Goal: Information Seeking & Learning: Learn about a topic

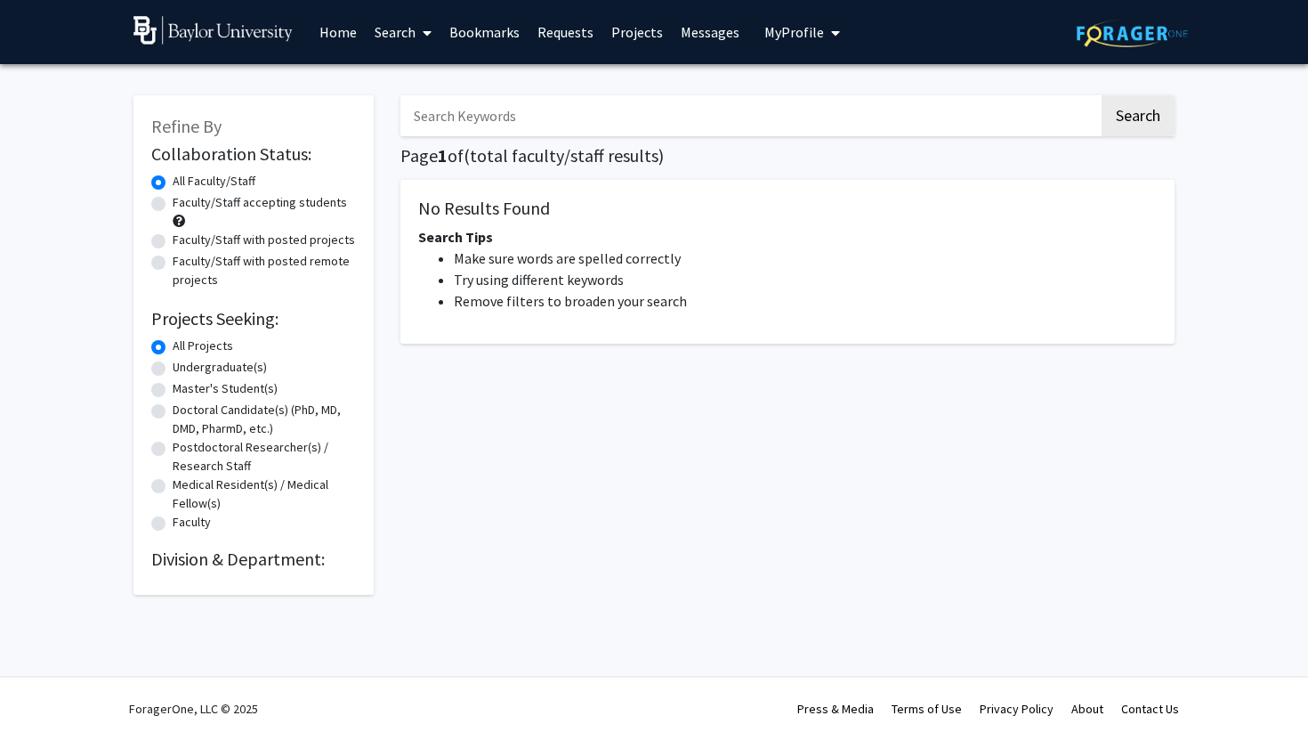
click at [350, 33] on link "Home" at bounding box center [338, 32] width 55 height 62
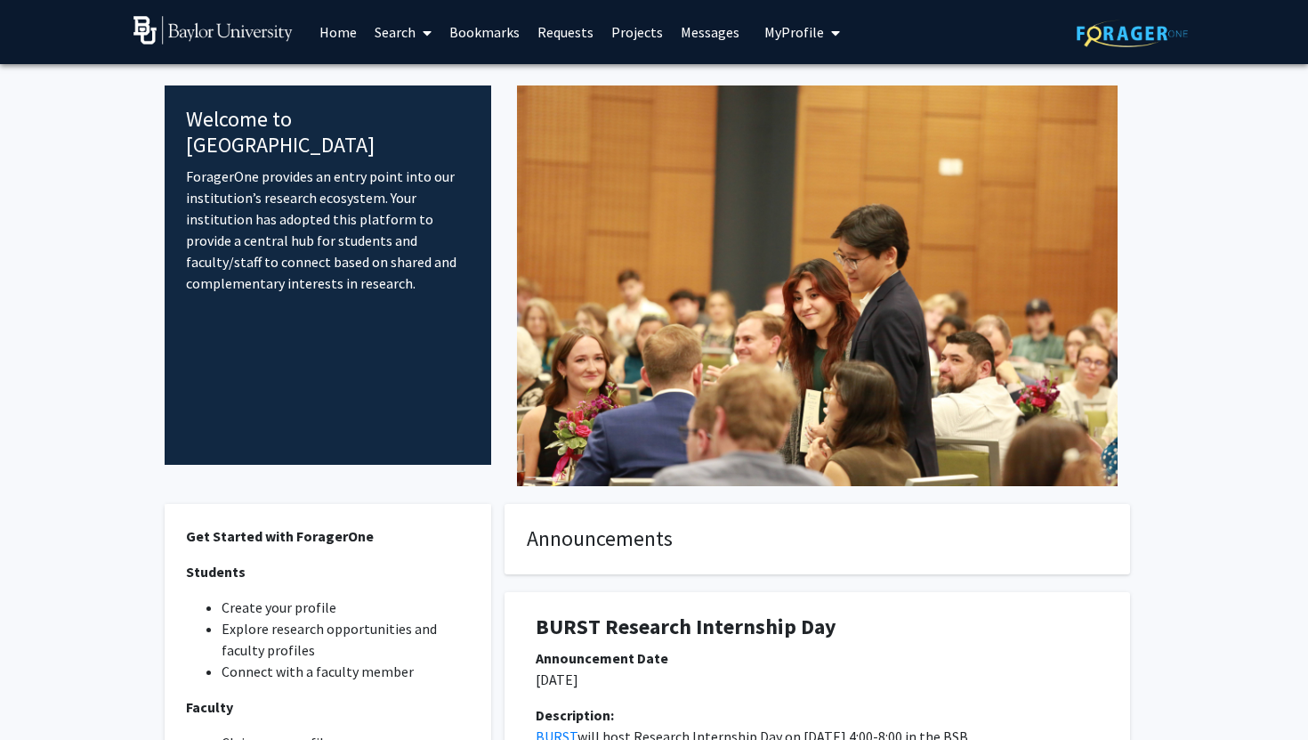
click at [409, 37] on link "Search" at bounding box center [403, 32] width 75 height 62
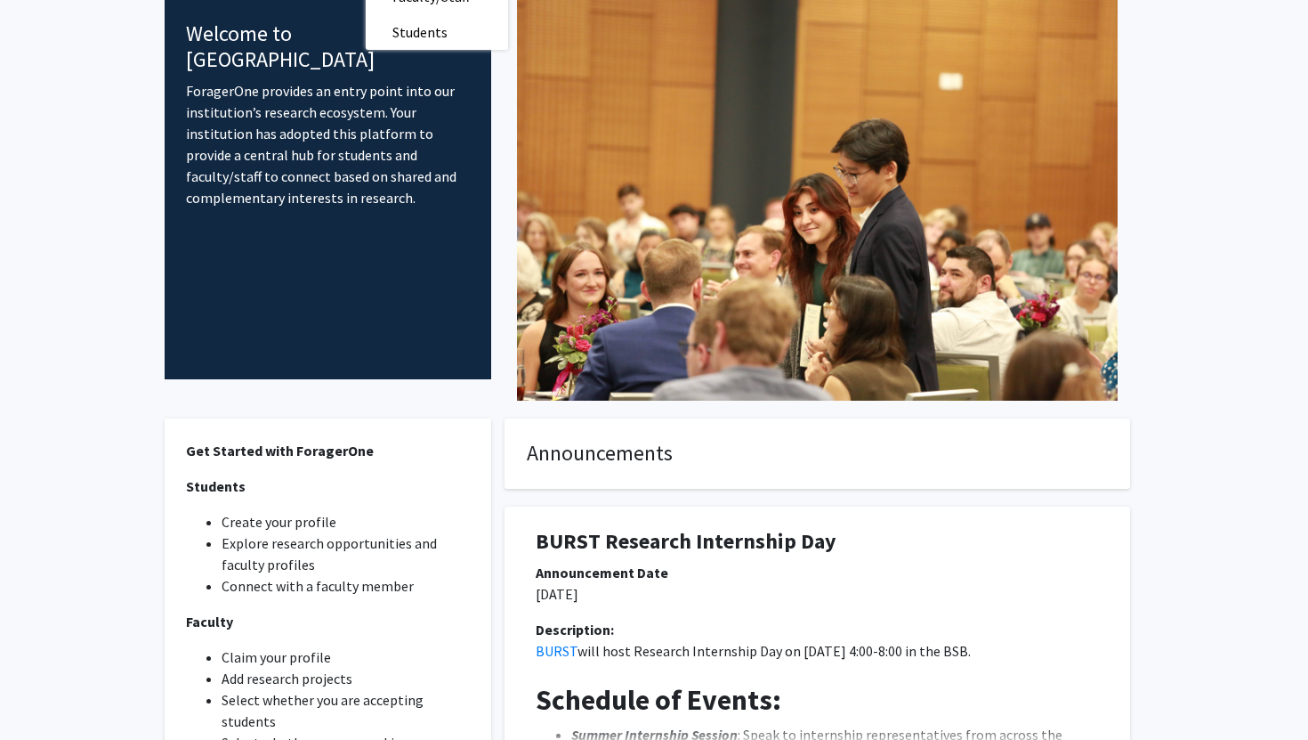
scroll to position [308, 0]
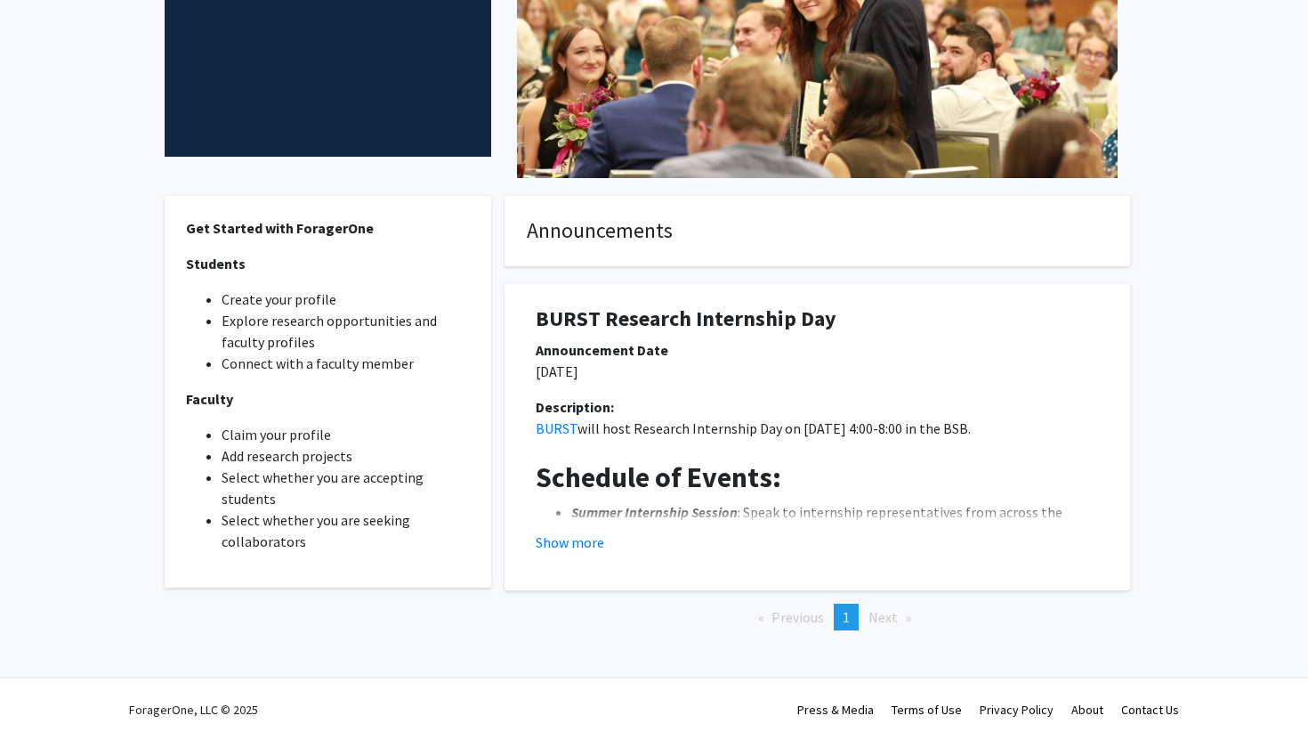
click at [668, 581] on div "BURST Research Internship Day Announcement Date [DATE] Description: BURST will …" at bounding box center [817, 437] width 599 height 306
click at [587, 543] on button "Show more" at bounding box center [570, 541] width 69 height 21
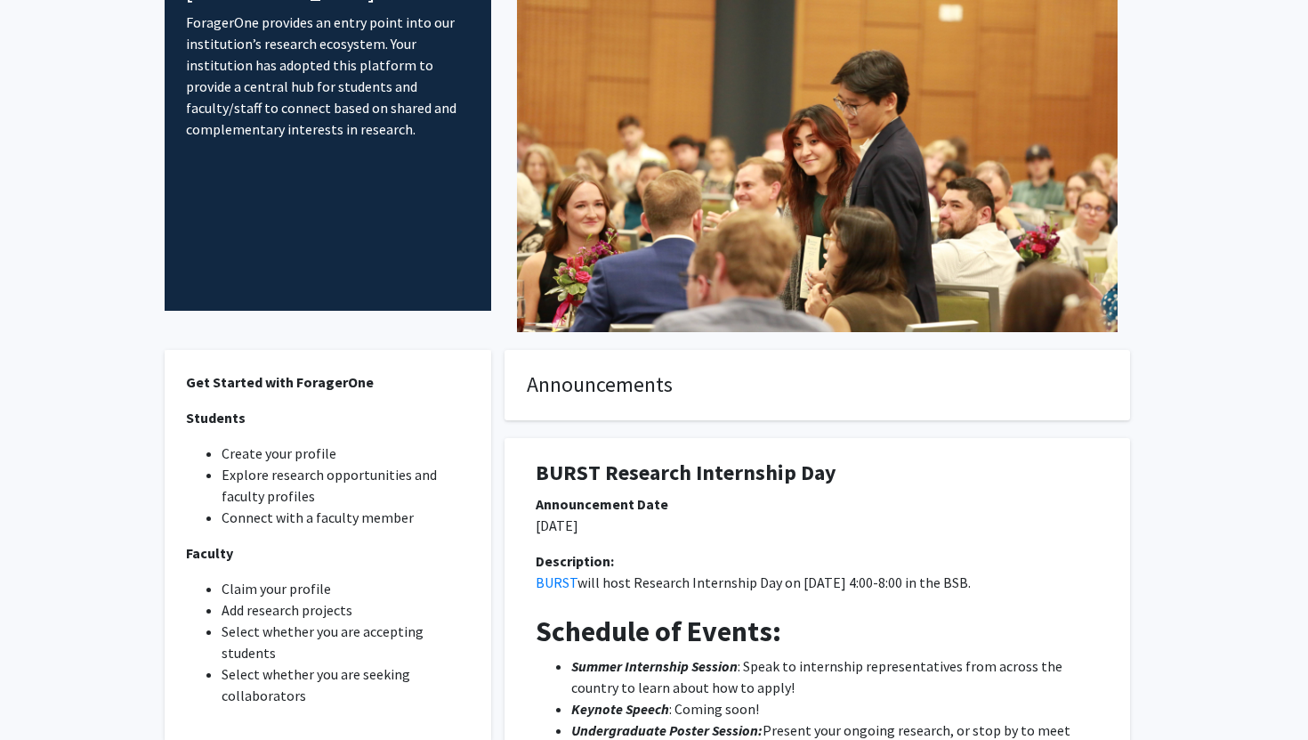
scroll to position [0, 0]
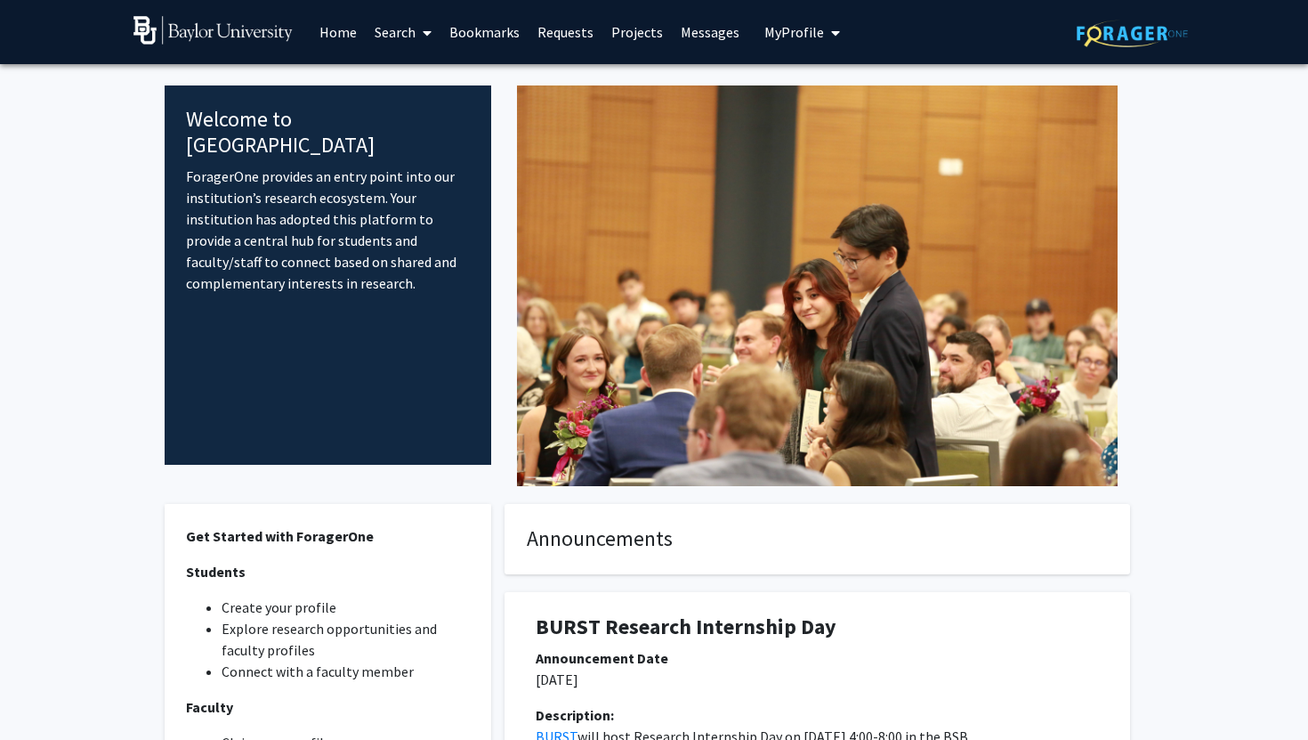
click at [480, 22] on link "Bookmarks" at bounding box center [485, 32] width 88 height 62
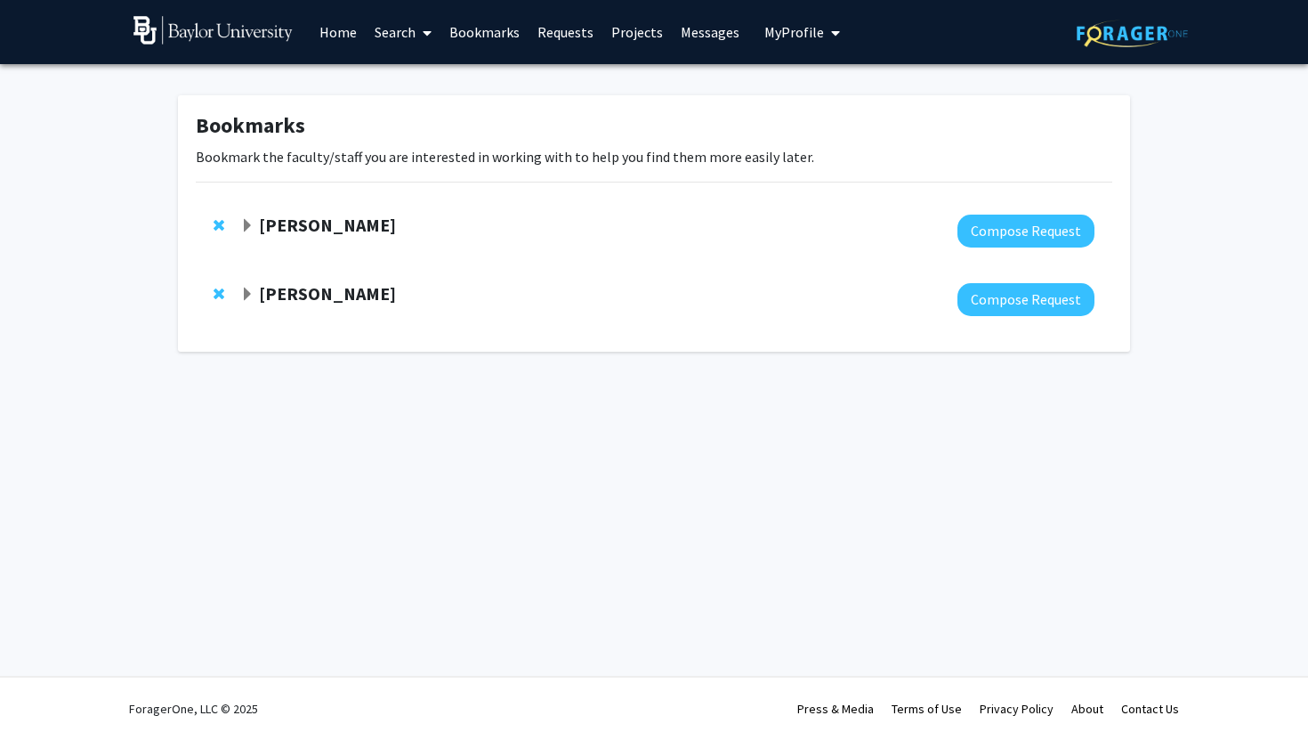
click at [582, 329] on div "[PERSON_NAME] Compose Request" at bounding box center [654, 299] width 917 height 69
click at [385, 303] on strong "[PERSON_NAME]" at bounding box center [327, 293] width 137 height 22
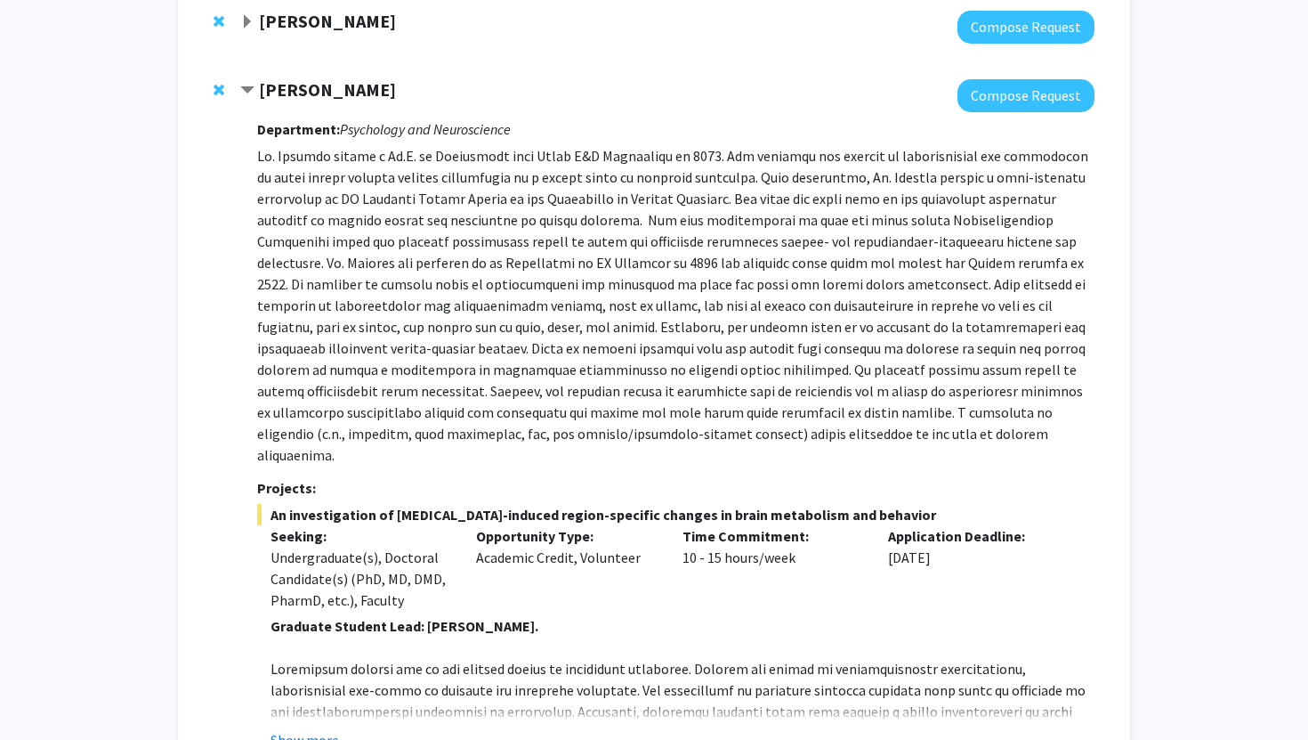
scroll to position [206, 0]
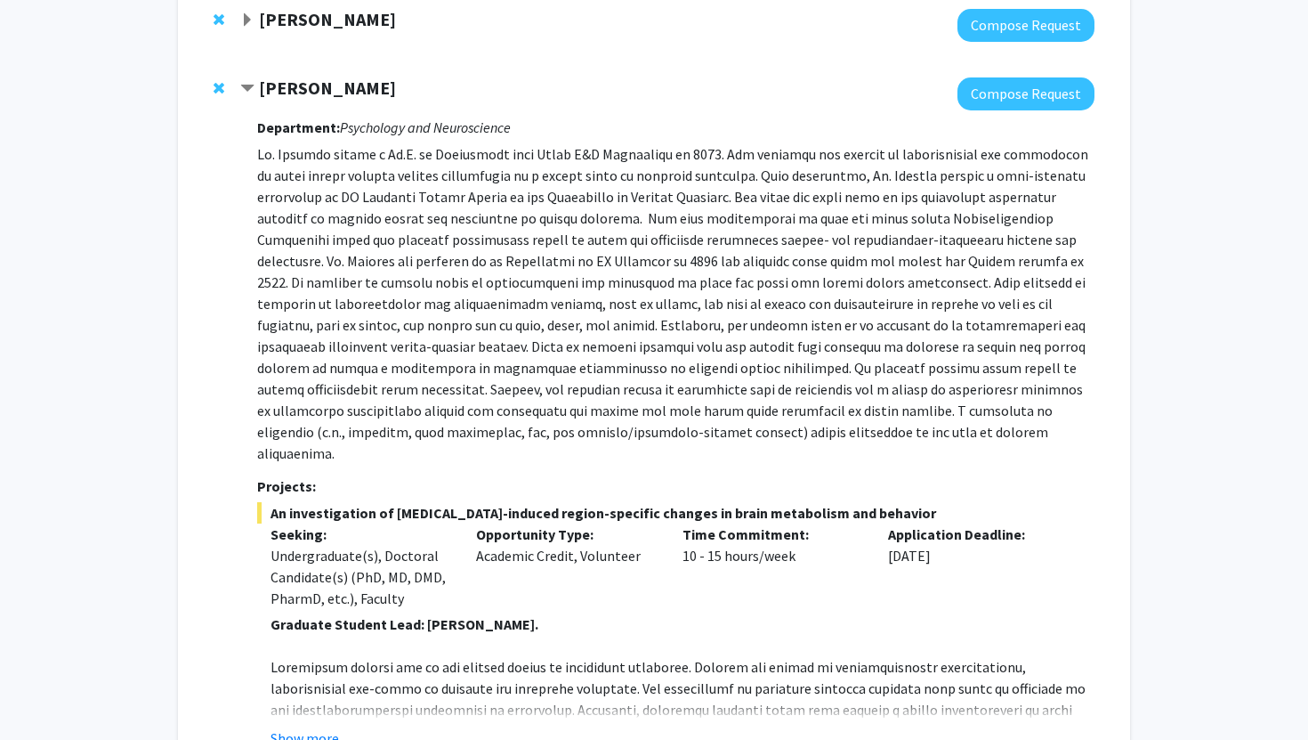
click at [253, 93] on span "Contract Elisabeth Vichaya Bookmark" at bounding box center [247, 89] width 14 height 14
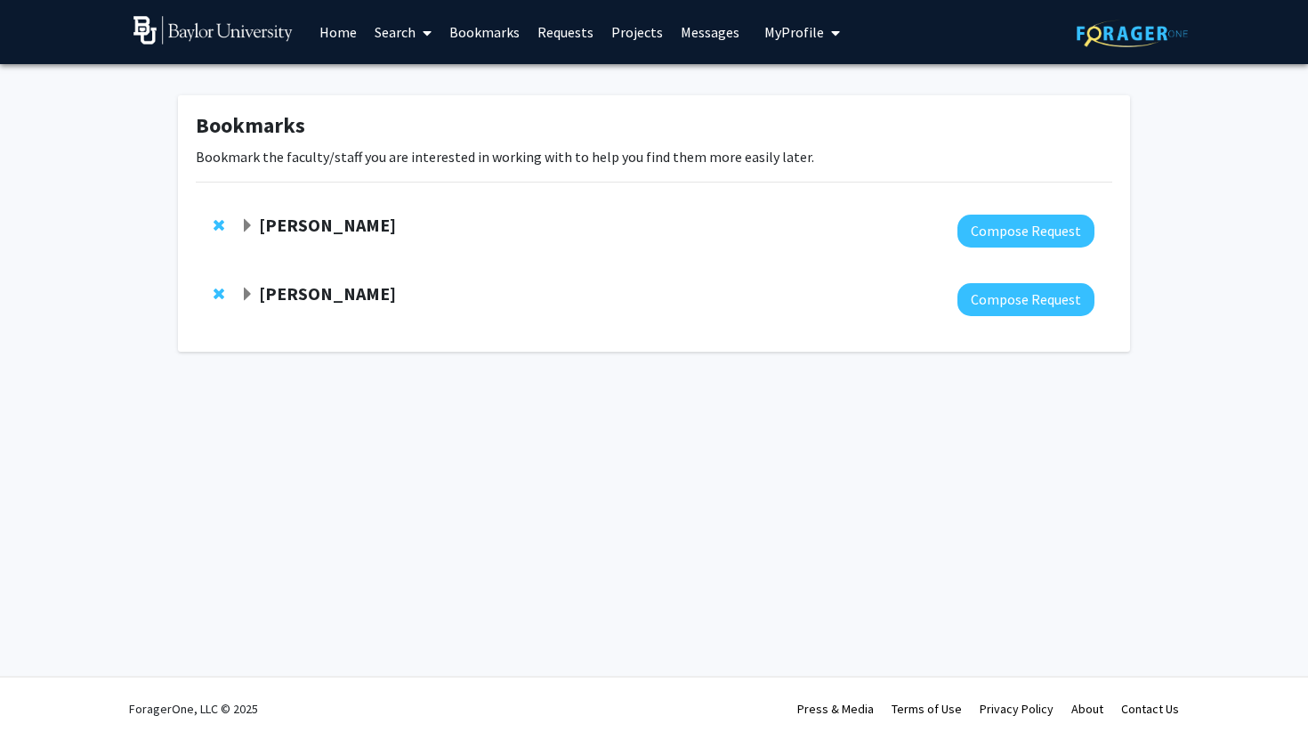
click at [248, 226] on span "Expand Joseph Taube Bookmark" at bounding box center [247, 226] width 14 height 14
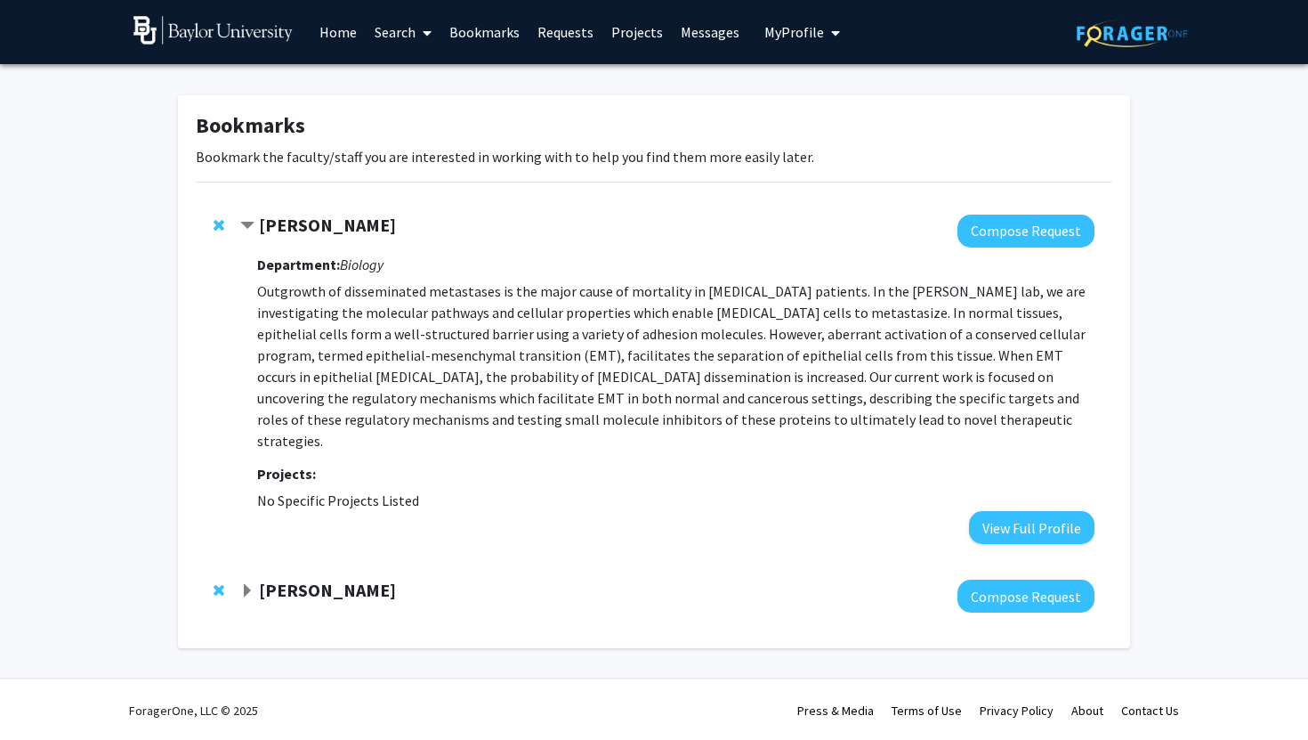
click at [1023, 523] on div "[PERSON_NAME] Compose Request Department: Biology Outgrowth of disseminated met…" at bounding box center [654, 379] width 917 height 365
click at [1028, 516] on button "View Full Profile" at bounding box center [1031, 527] width 125 height 33
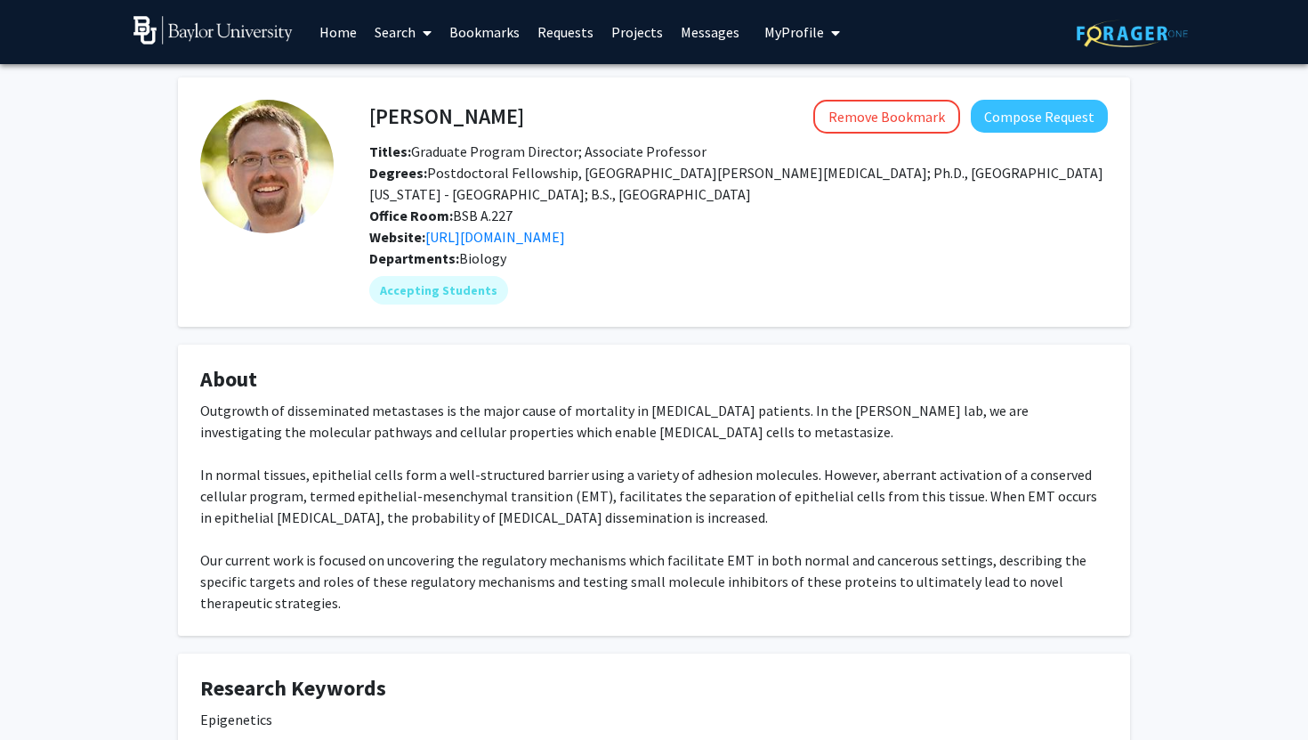
click at [388, 28] on link "Search" at bounding box center [403, 32] width 75 height 62
click at [423, 114] on span "Students" at bounding box center [420, 118] width 109 height 36
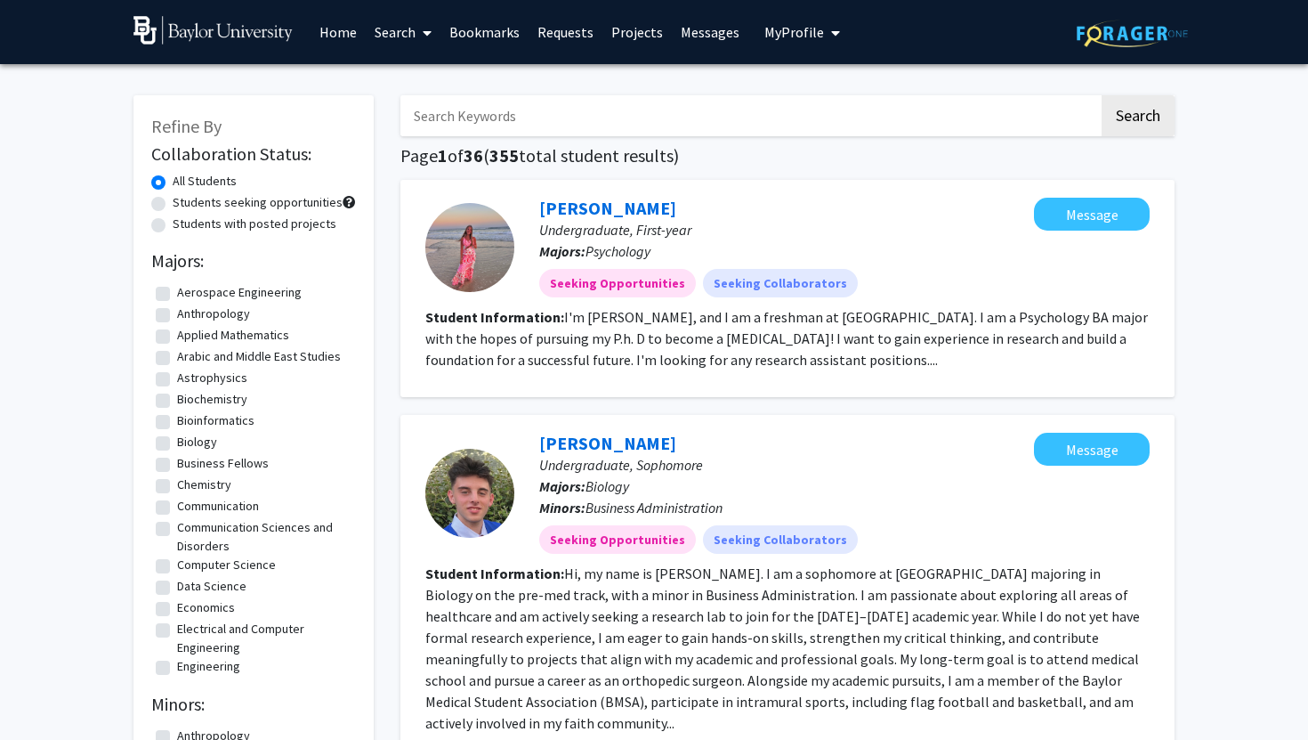
click at [393, 42] on link "Search" at bounding box center [403, 32] width 75 height 62
click at [421, 78] on span "Faculty/Staff" at bounding box center [431, 82] width 131 height 36
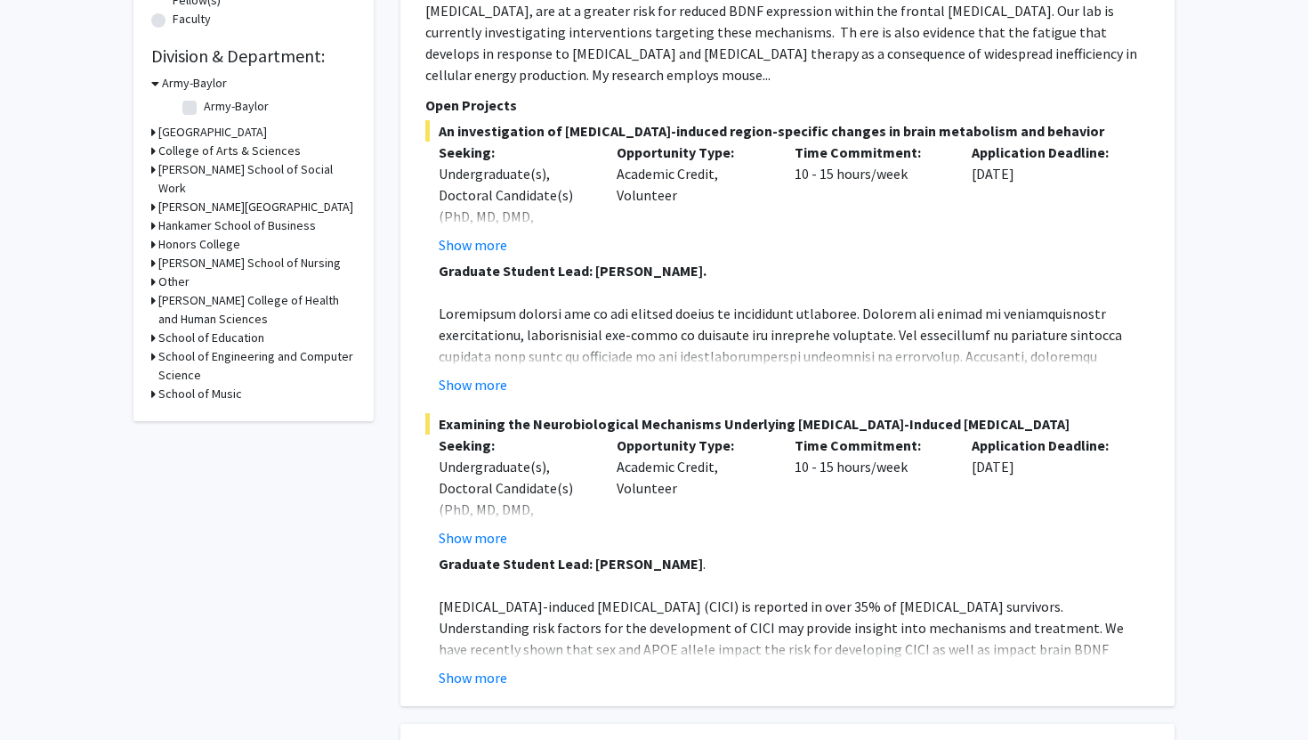
scroll to position [235, 0]
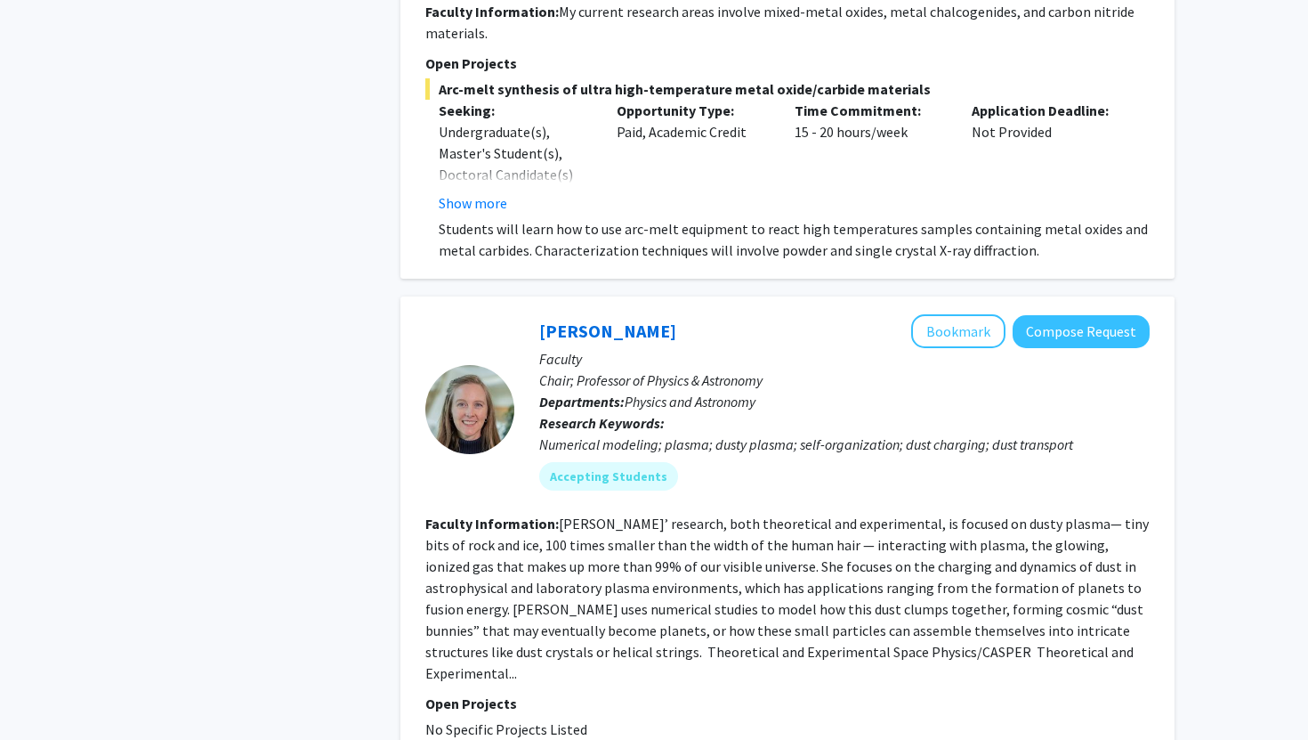
scroll to position [7557, 0]
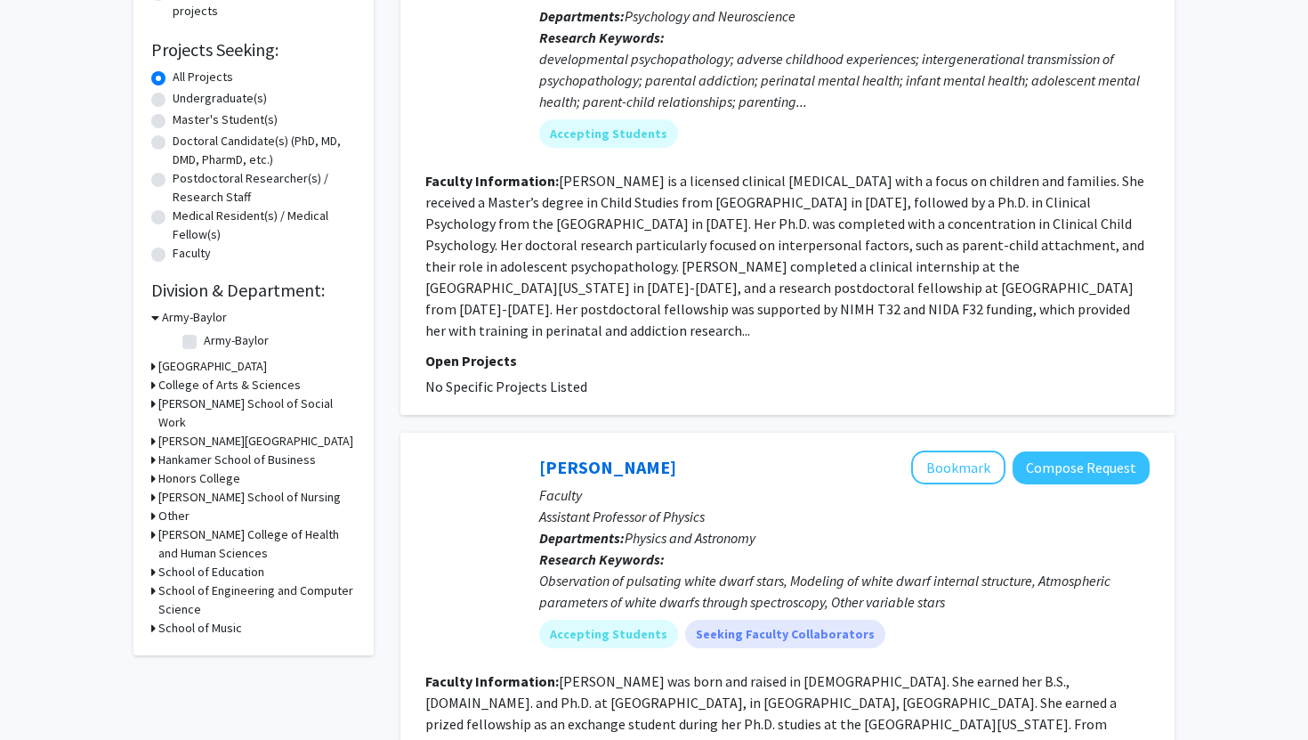
scroll to position [271, 0]
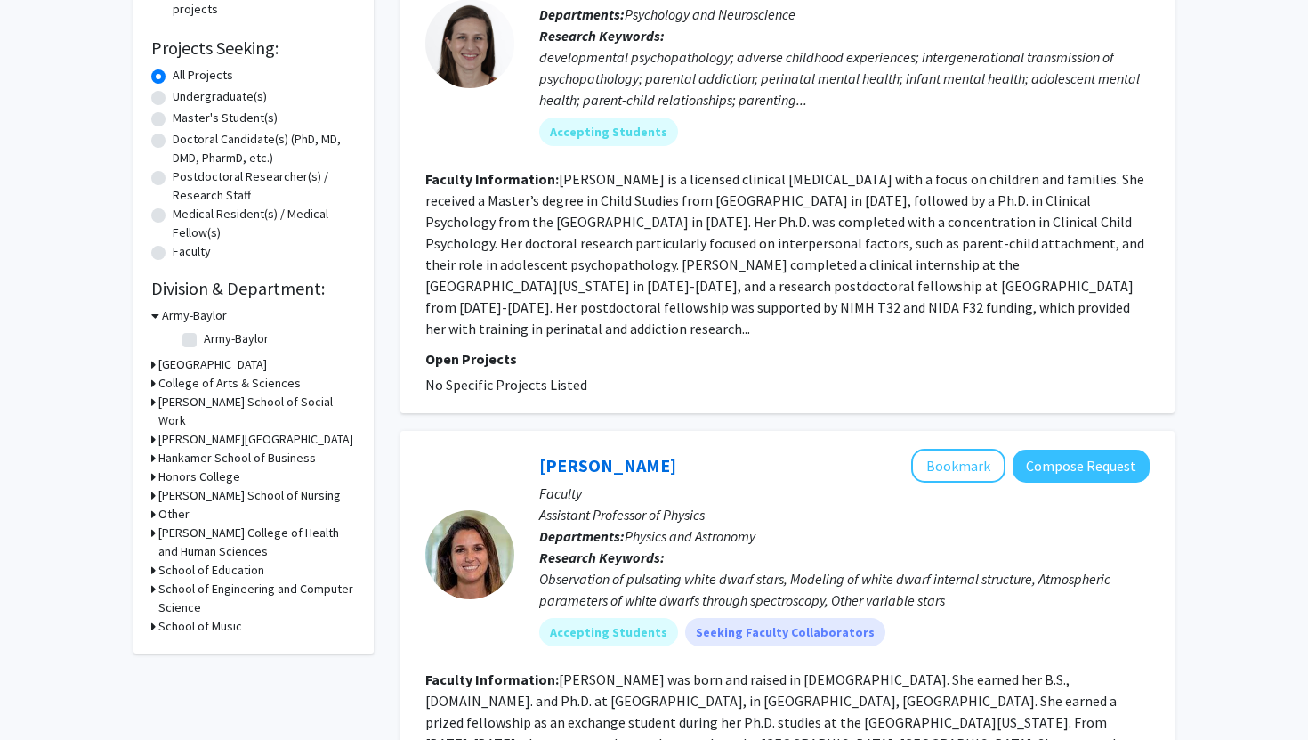
click at [239, 377] on h3 "College of Arts & Sciences" at bounding box center [229, 383] width 142 height 19
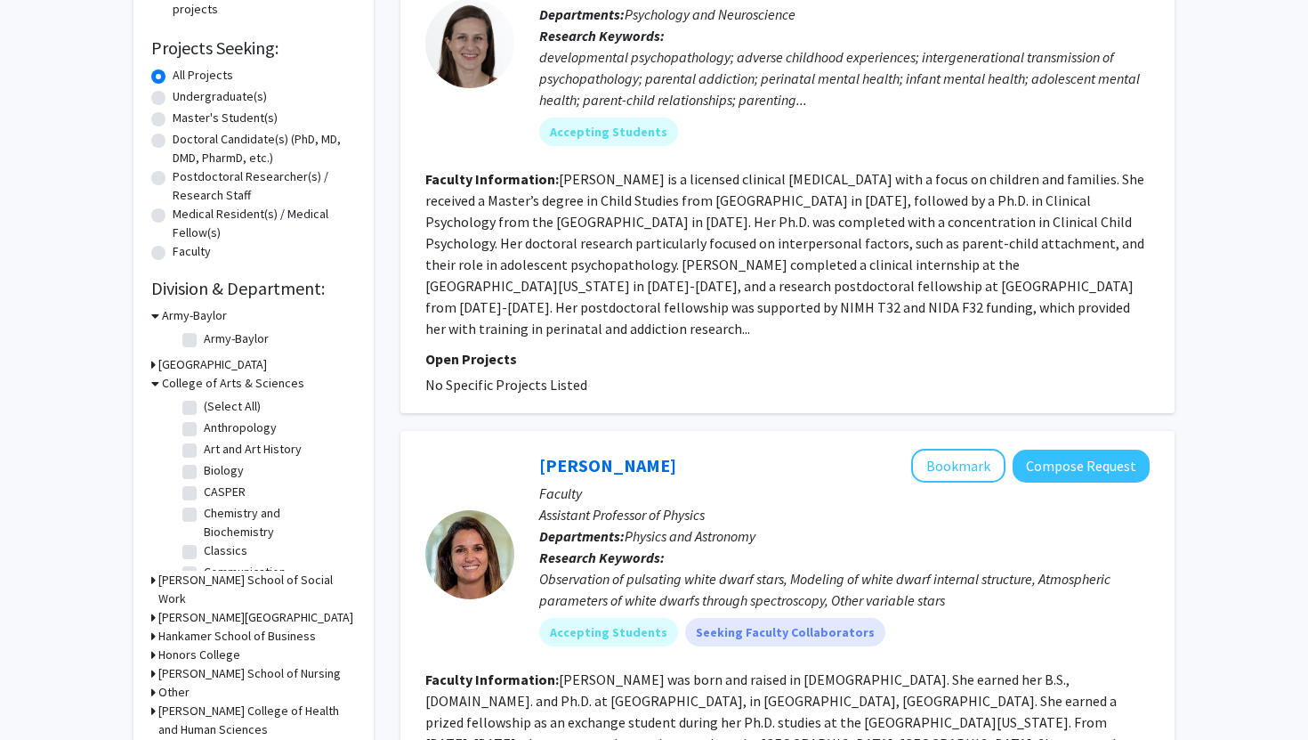
click at [204, 408] on label "(Select All)" at bounding box center [232, 406] width 57 height 19
click at [204, 408] on input "(Select All)" at bounding box center [210, 403] width 12 height 12
checkbox input "true"
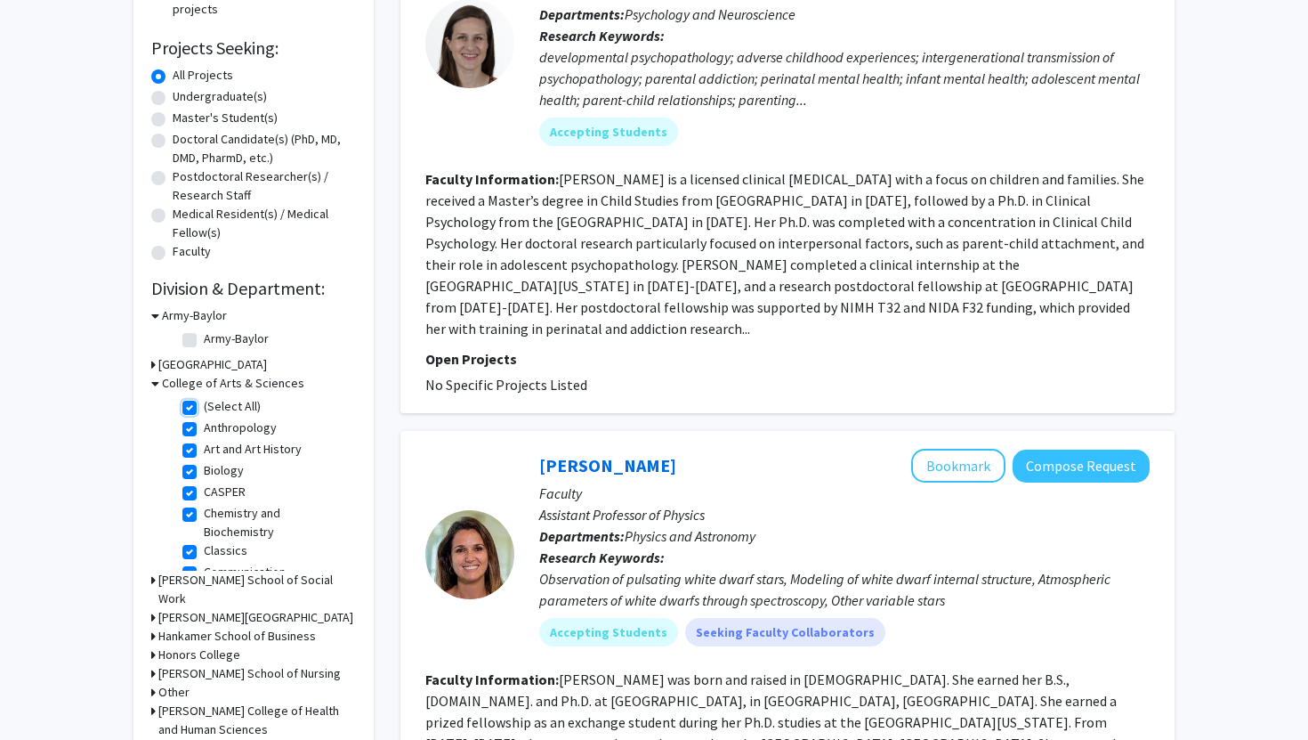
checkbox input "true"
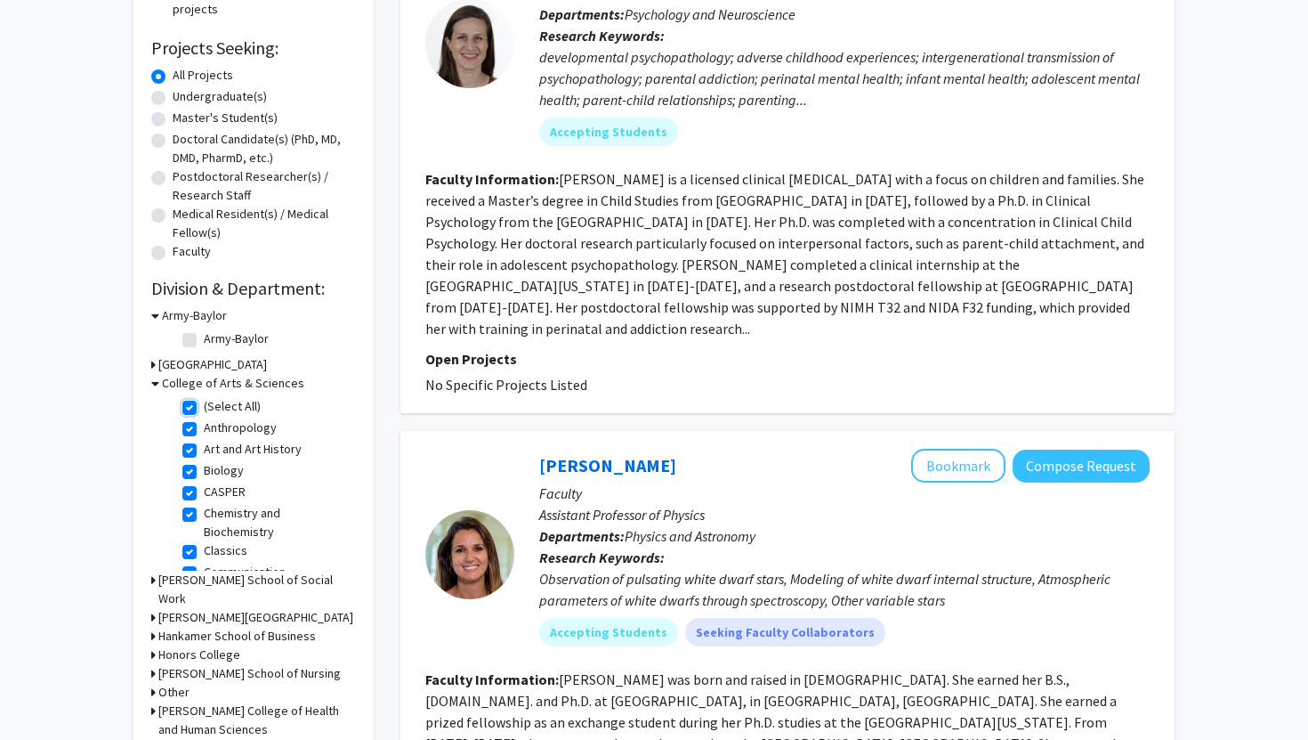
checkbox input "true"
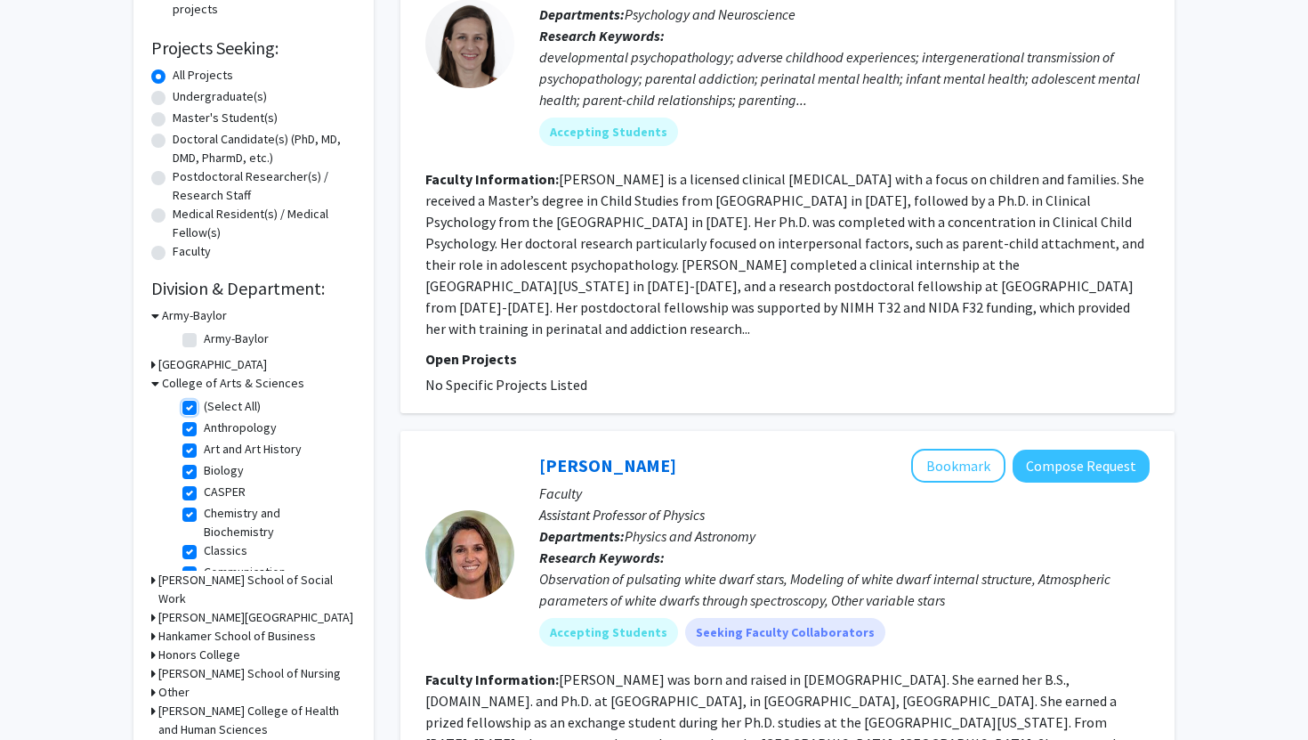
checkbox input "true"
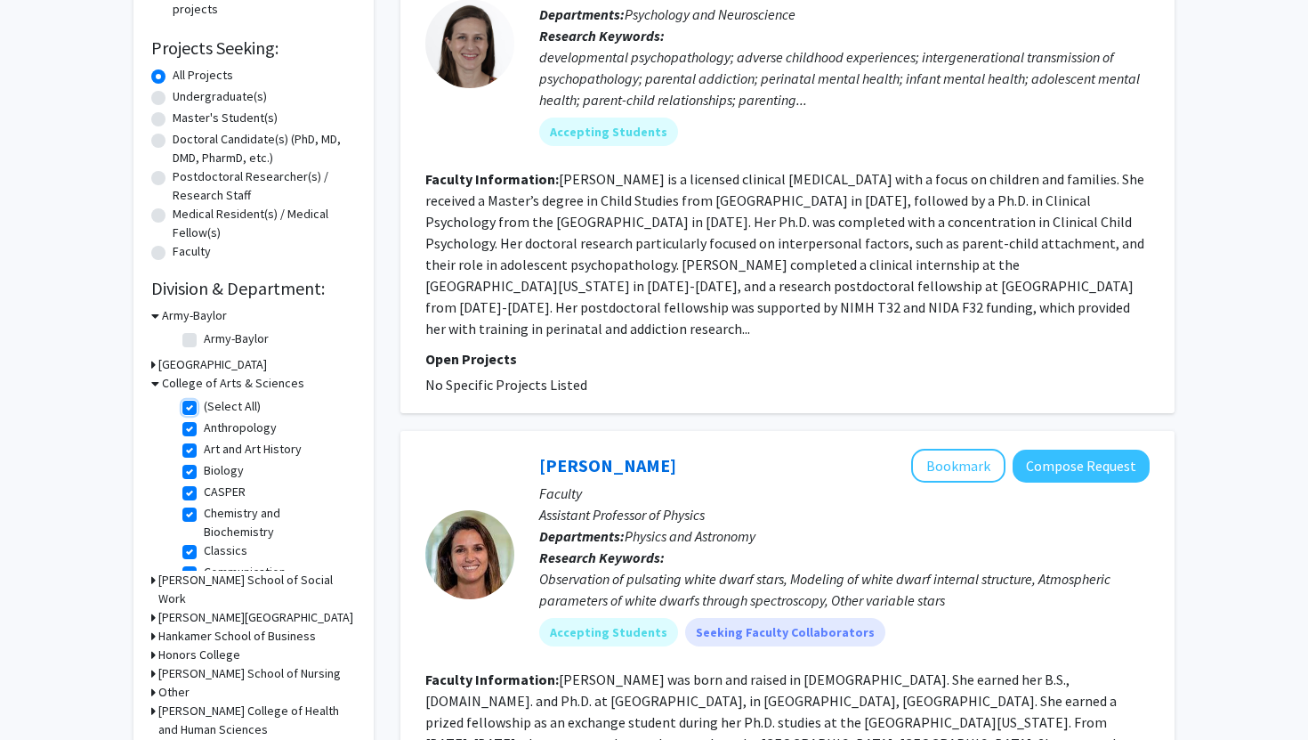
checkbox input "true"
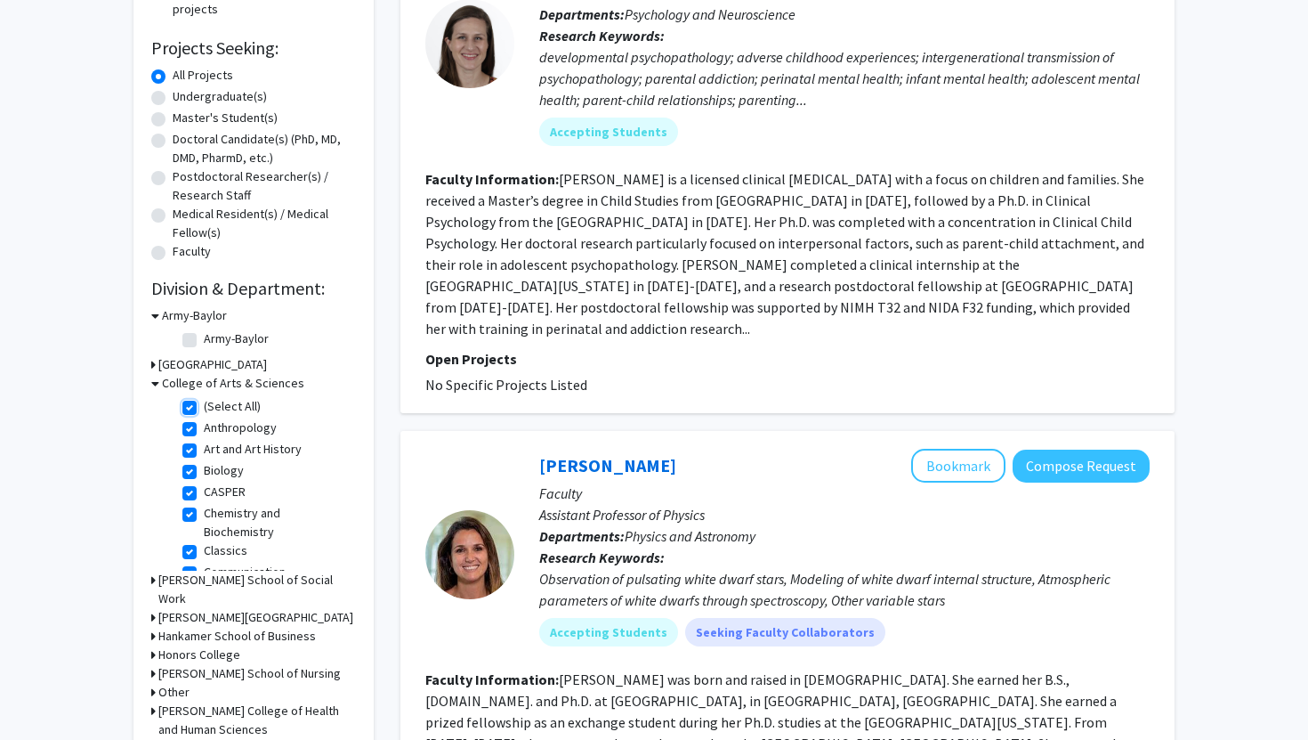
checkbox input "true"
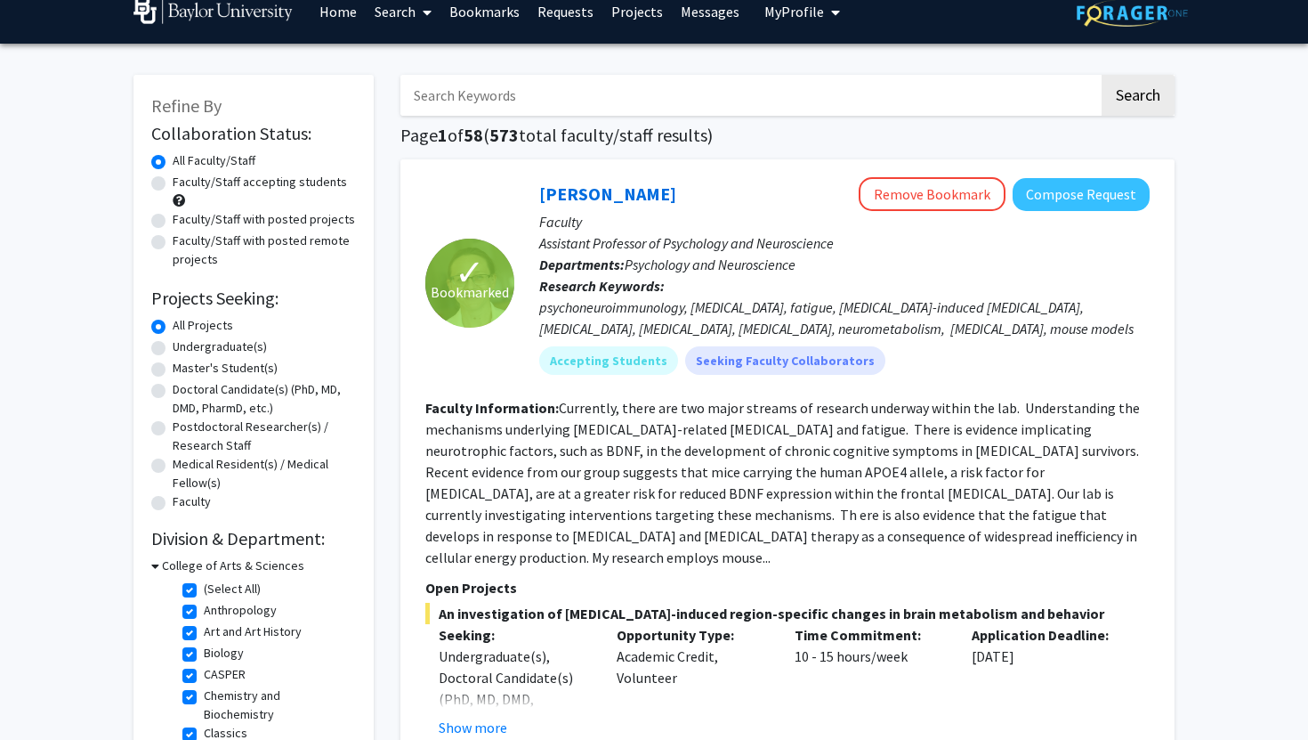
scroll to position [22, 0]
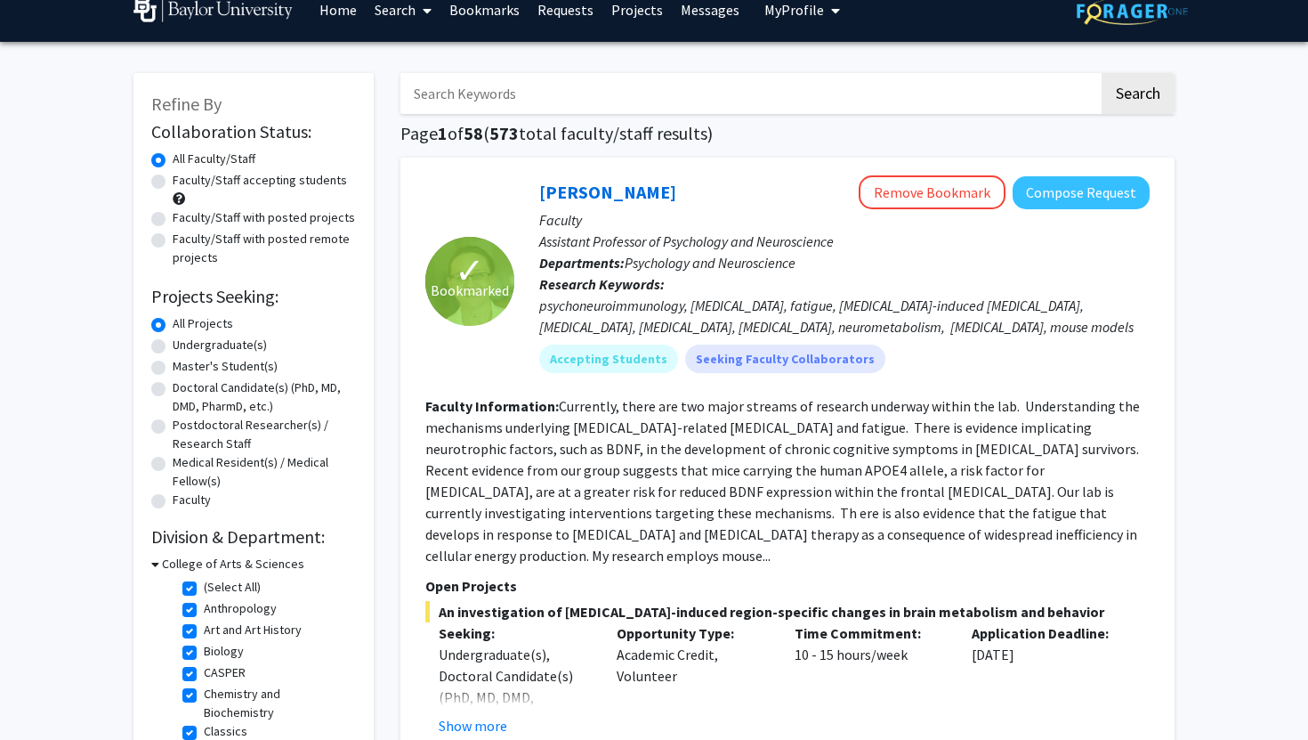
click at [235, 179] on label "Faculty/Staff accepting students" at bounding box center [260, 180] width 174 height 19
click at [184, 179] on input "Faculty/Staff accepting students" at bounding box center [179, 177] width 12 height 12
radio input "true"
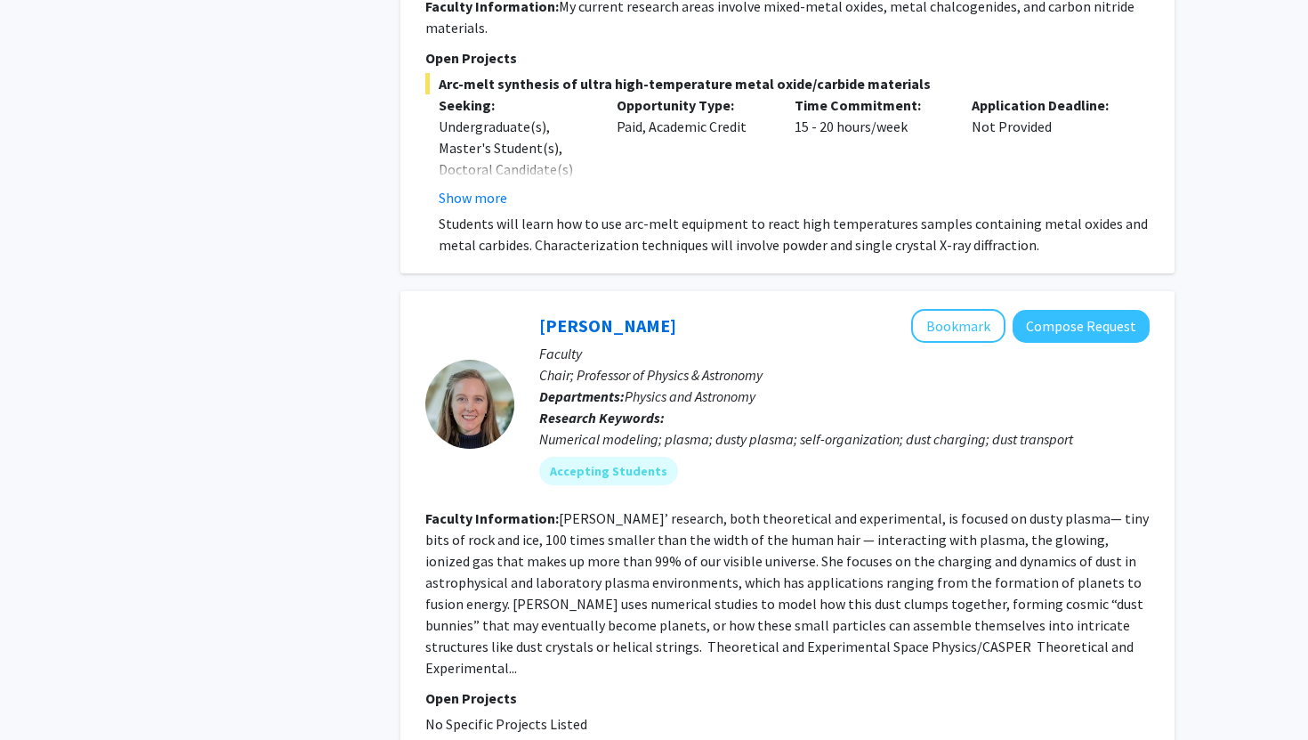
scroll to position [7523, 0]
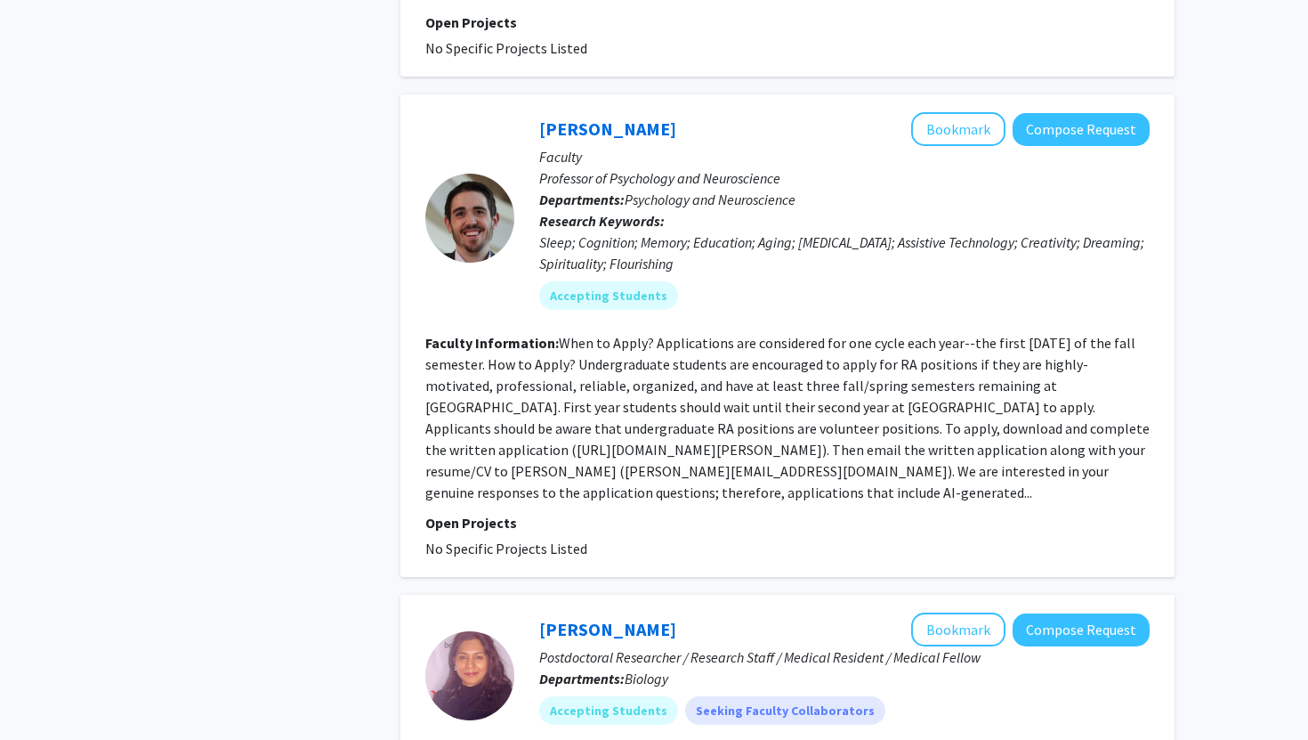
scroll to position [2017, 0]
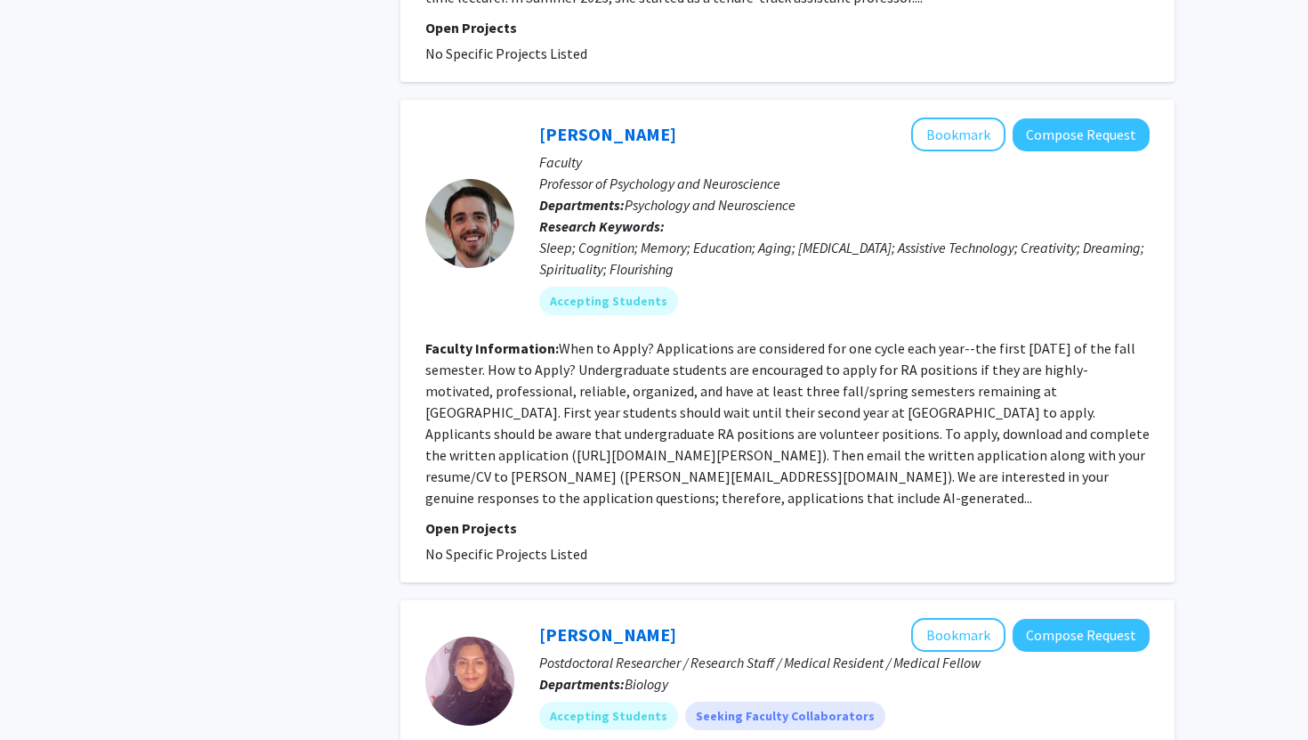
click at [926, 237] on div "Sleep; Cognition; Memory; Education; Aging; Alzheimer's Disease; Assistive Tech…" at bounding box center [844, 258] width 611 height 43
click at [711, 363] on fg-read-more "When to Apply? Applications are considered for one cycle each year--the first F…" at bounding box center [787, 422] width 724 height 167
click at [490, 233] on div at bounding box center [469, 222] width 89 height 211
click at [490, 225] on div at bounding box center [469, 222] width 89 height 211
click at [487, 224] on div at bounding box center [469, 222] width 89 height 211
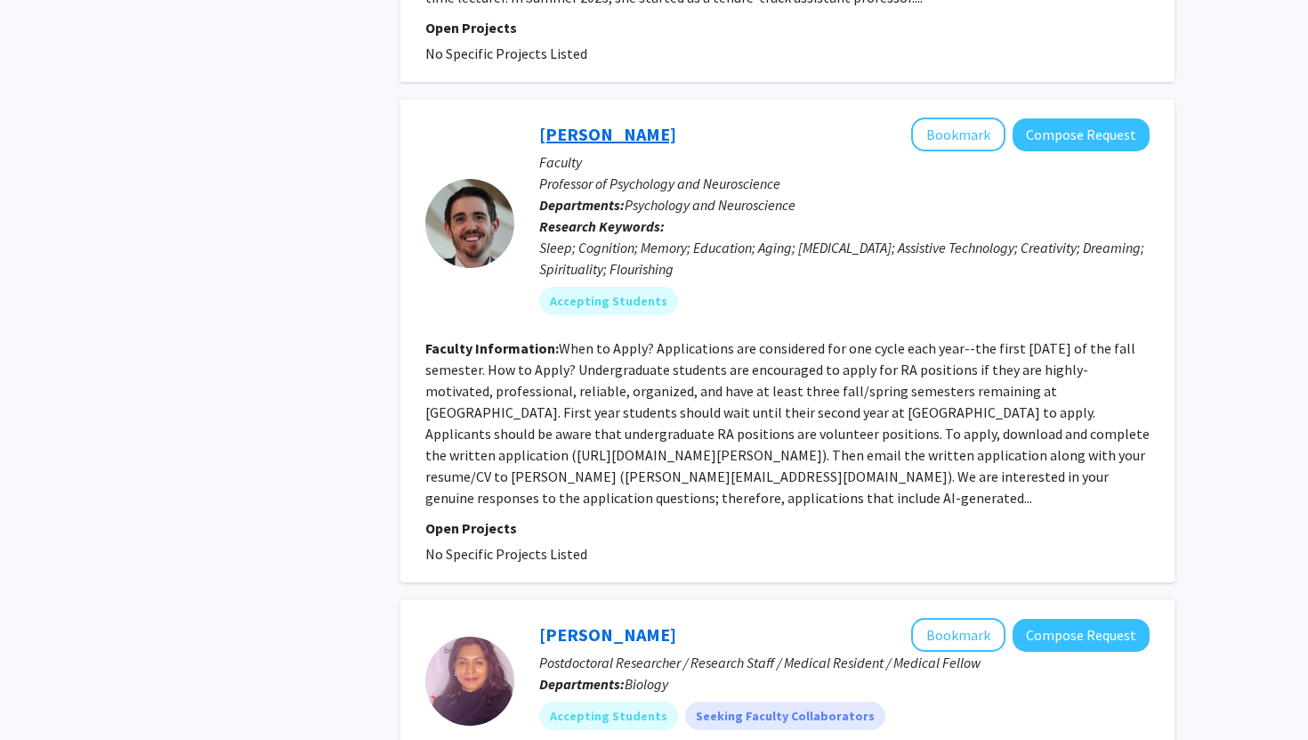
click at [619, 123] on link "Michael Scullin" at bounding box center [607, 134] width 137 height 22
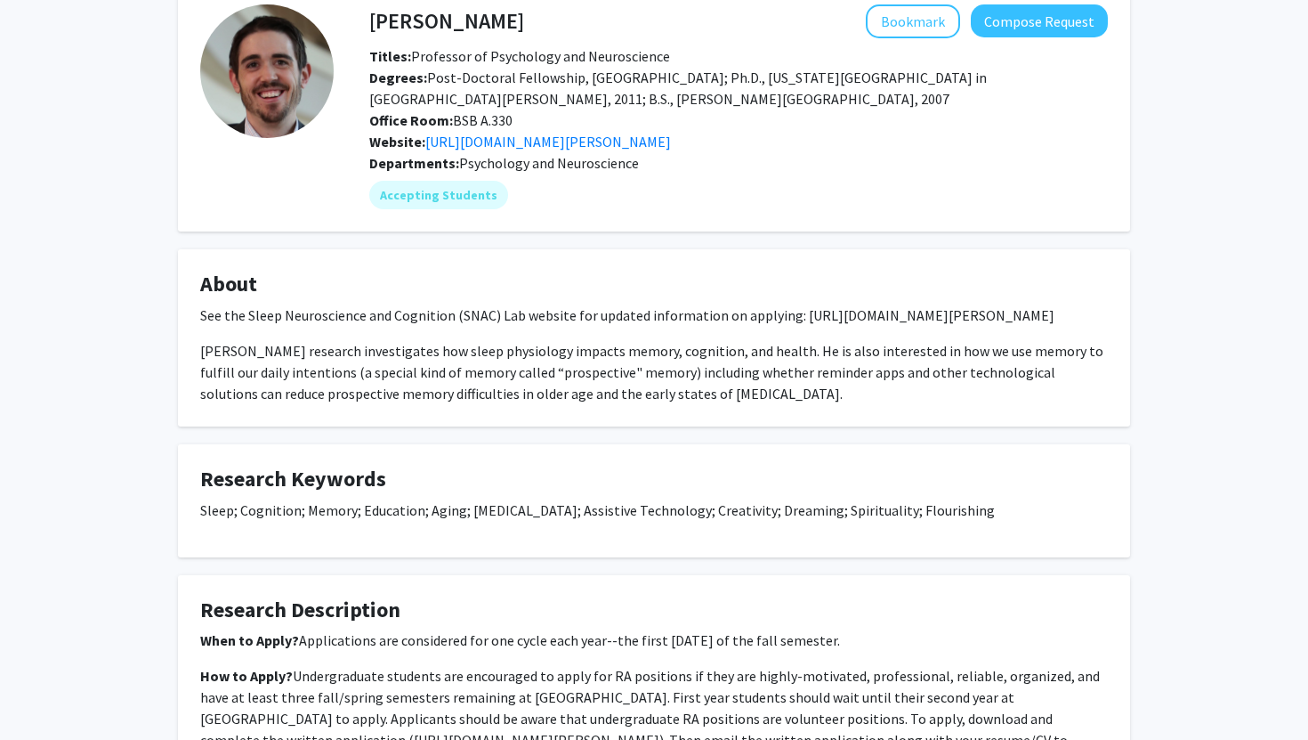
scroll to position [90, 0]
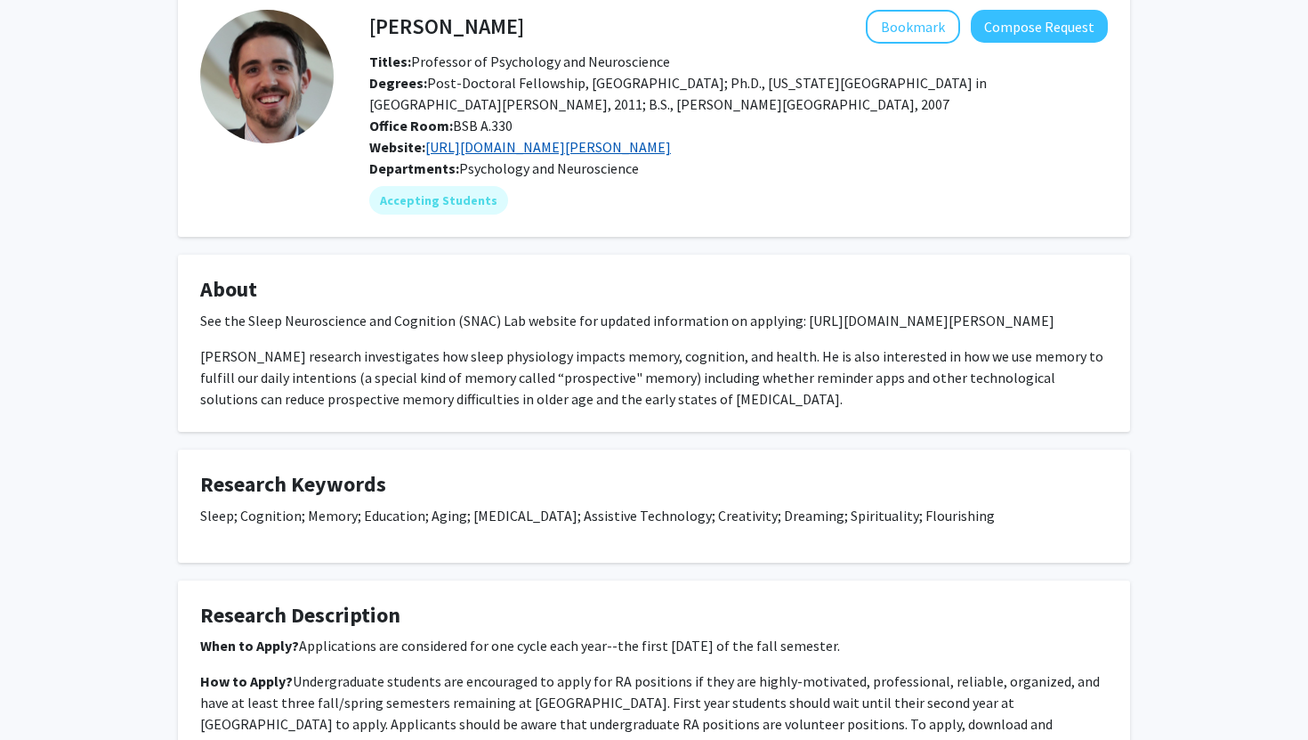
click at [516, 151] on link "http://sites.baylor.edu/scullin/" at bounding box center [548, 147] width 246 height 18
